Goal: Find specific page/section: Find specific page/section

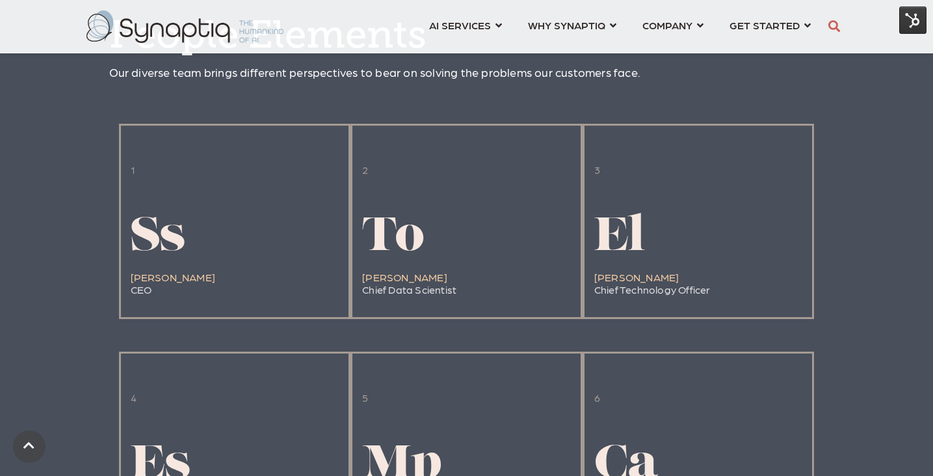
scroll to position [1172, 0]
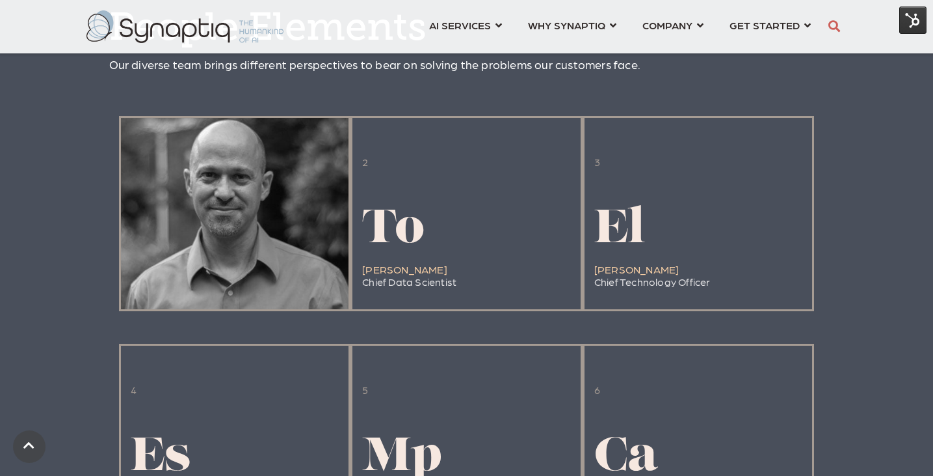
click at [210, 213] on div at bounding box center [235, 213] width 228 height 191
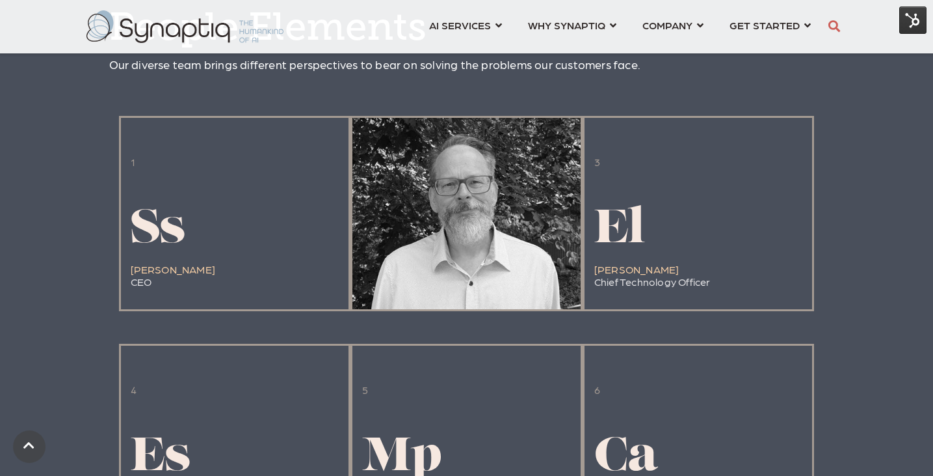
click at [431, 237] on h1 "To" at bounding box center [409, 230] width 94 height 51
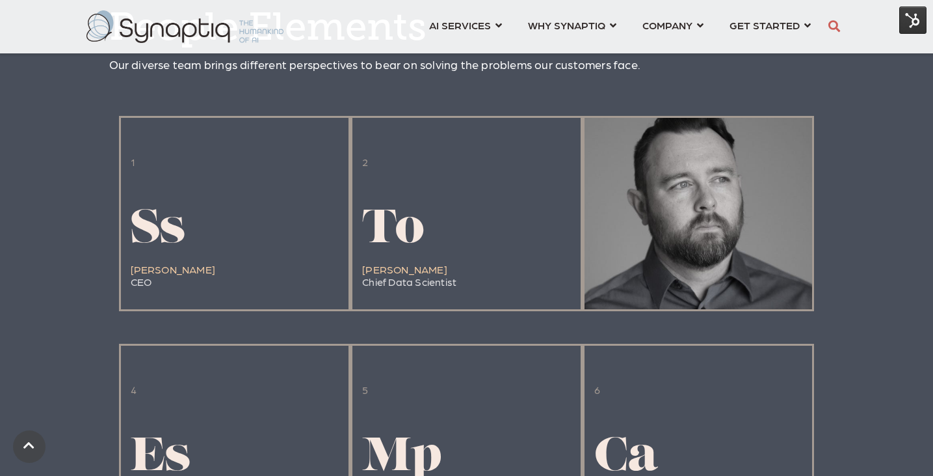
click at [641, 239] on span "El" at bounding box center [620, 230] width 51 height 47
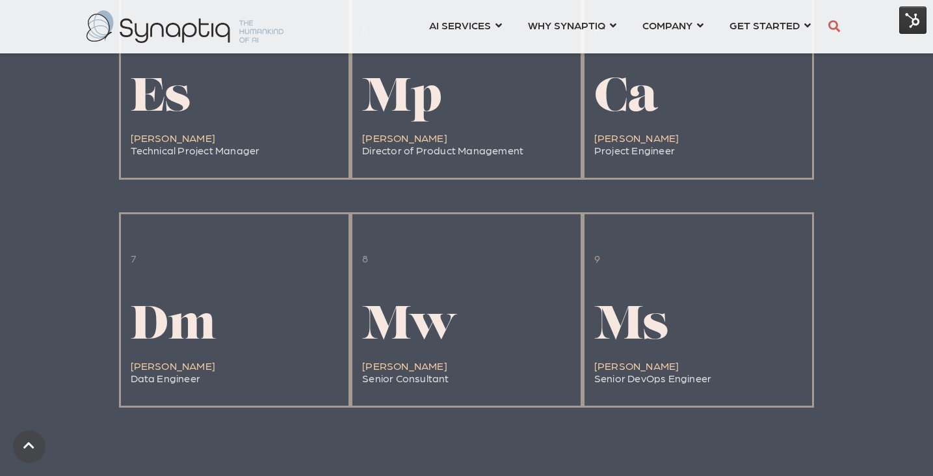
scroll to position [1547, 0]
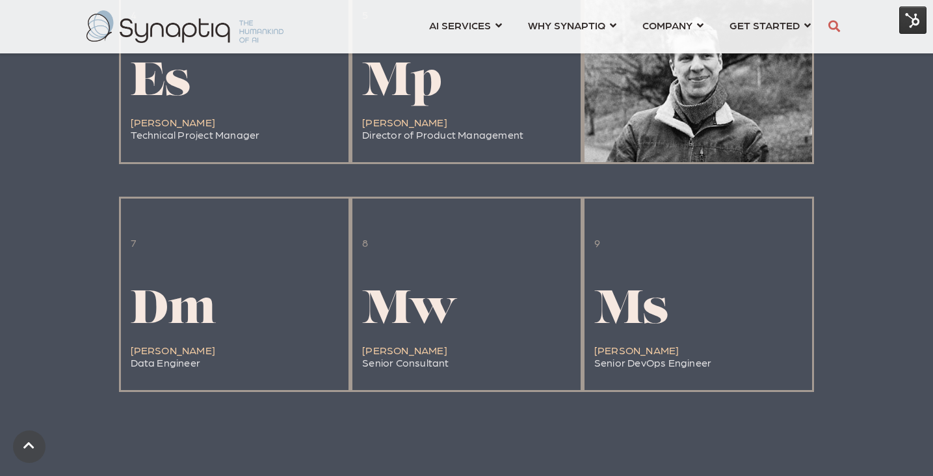
click at [689, 95] on div at bounding box center [699, 66] width 228 height 191
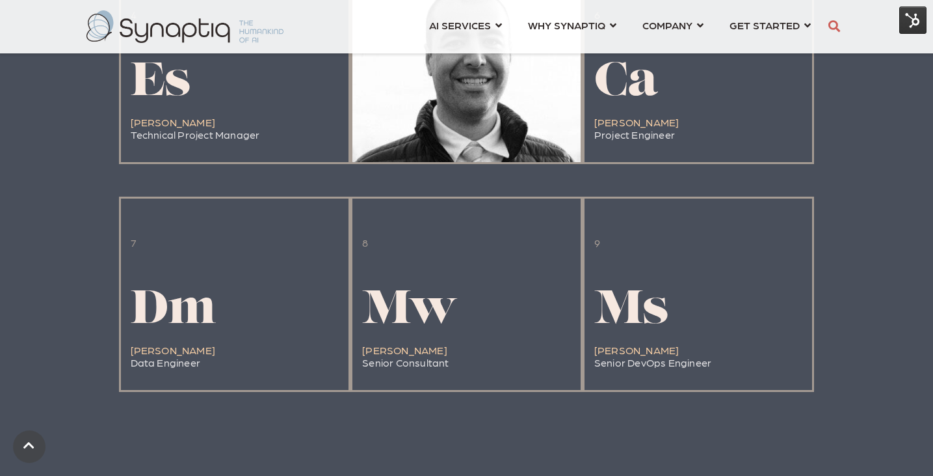
click at [456, 94] on h1 "Mp" at bounding box center [442, 83] width 161 height 51
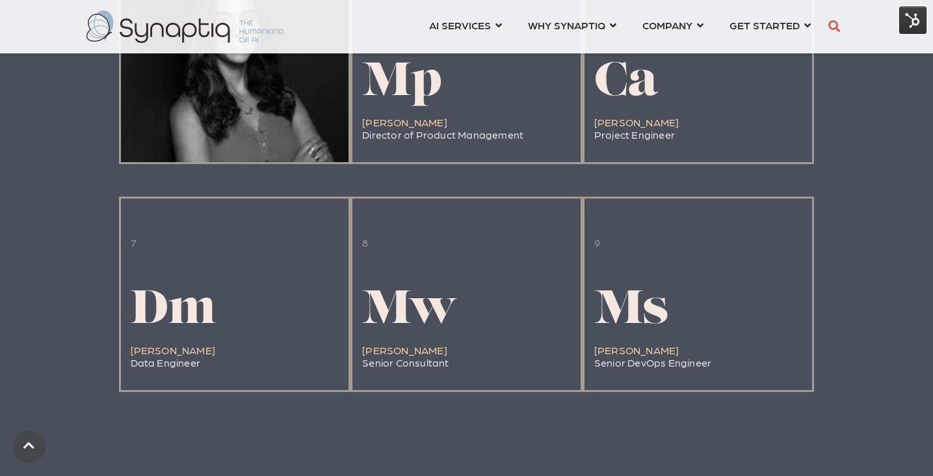
click at [240, 109] on h1 "Es" at bounding box center [195, 83] width 129 height 51
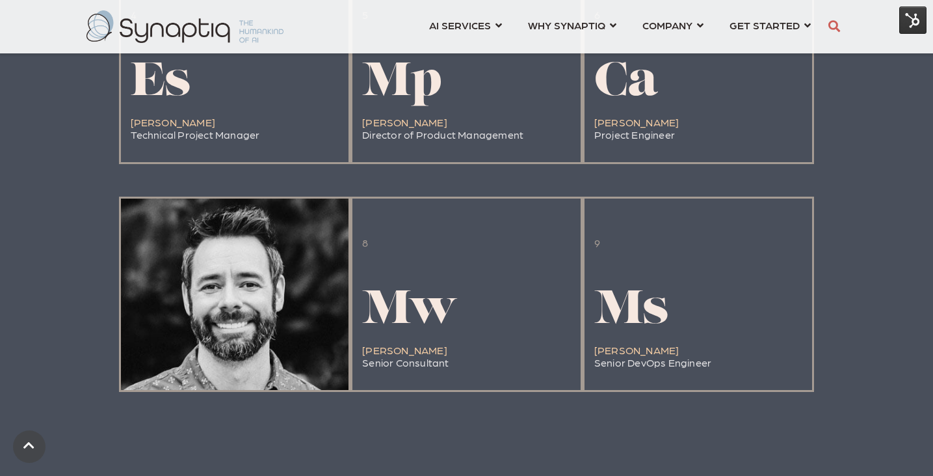
click at [208, 305] on span "Dm" at bounding box center [174, 311] width 86 height 47
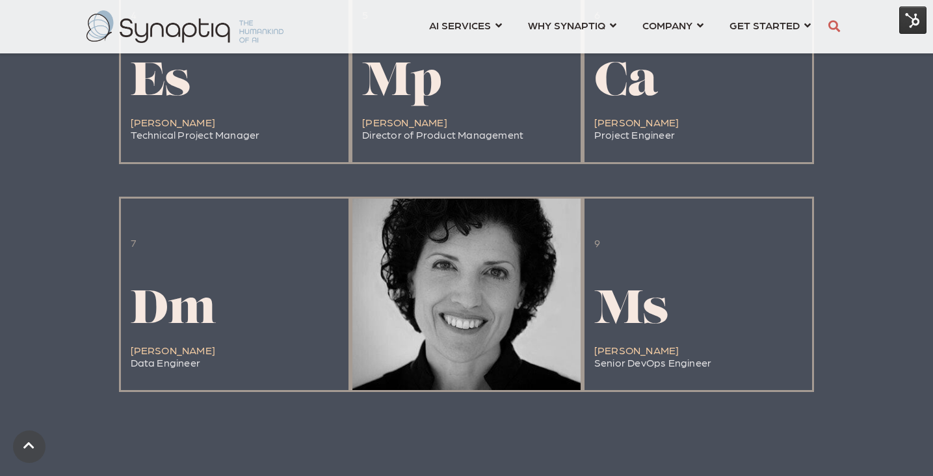
click at [384, 302] on span "Mw" at bounding box center [410, 311] width 96 height 47
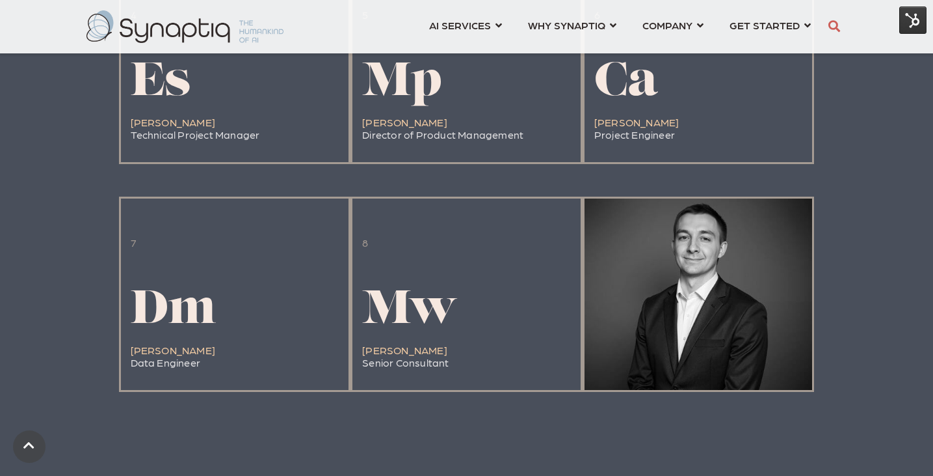
click at [656, 317] on span "Ms" at bounding box center [632, 311] width 74 height 47
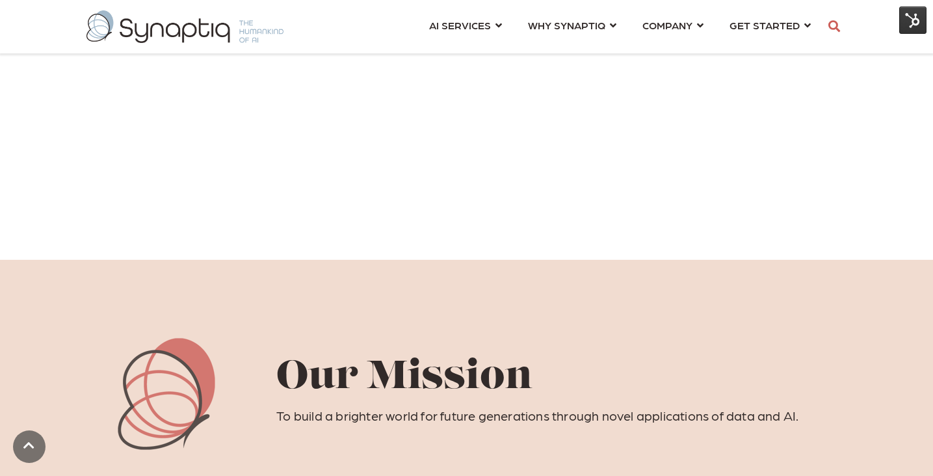
scroll to position [584, 0]
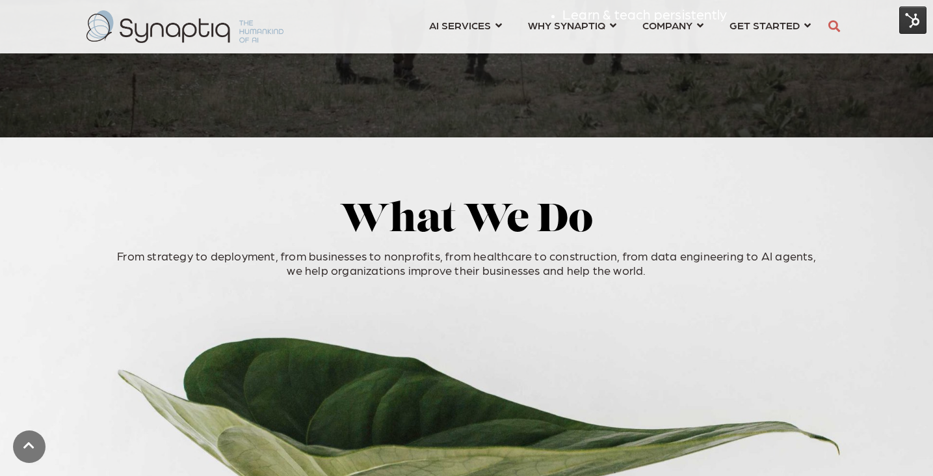
scroll to position [2529, 0]
